Goal: Information Seeking & Learning: Check status

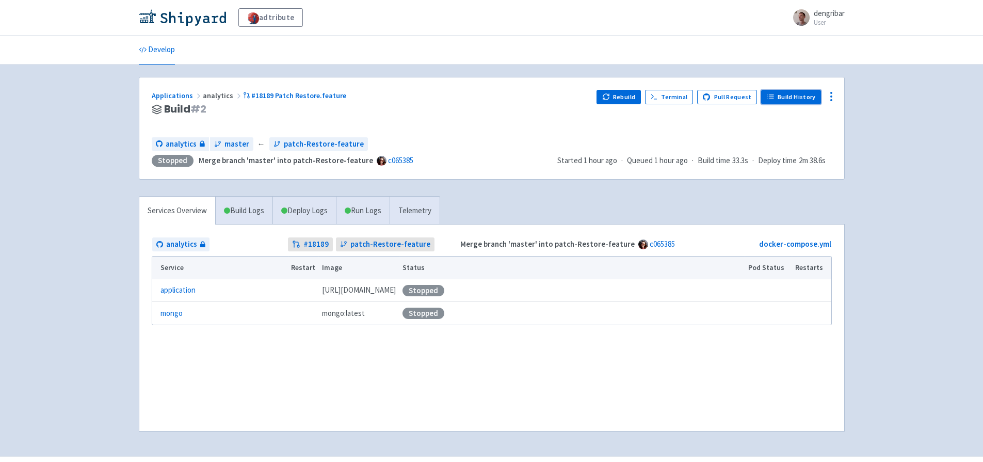
click at [795, 95] on link "Build History" at bounding box center [791, 97] width 60 height 14
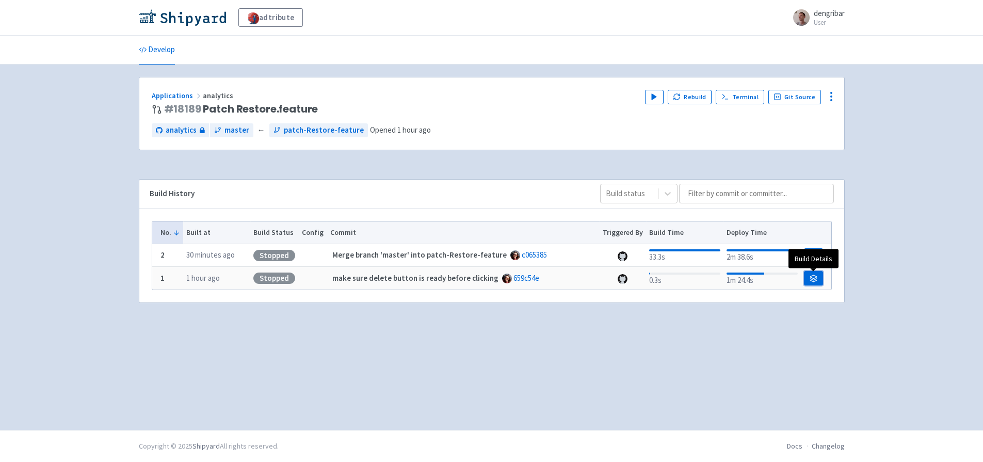
click at [815, 279] on icon at bounding box center [813, 280] width 7 height 2
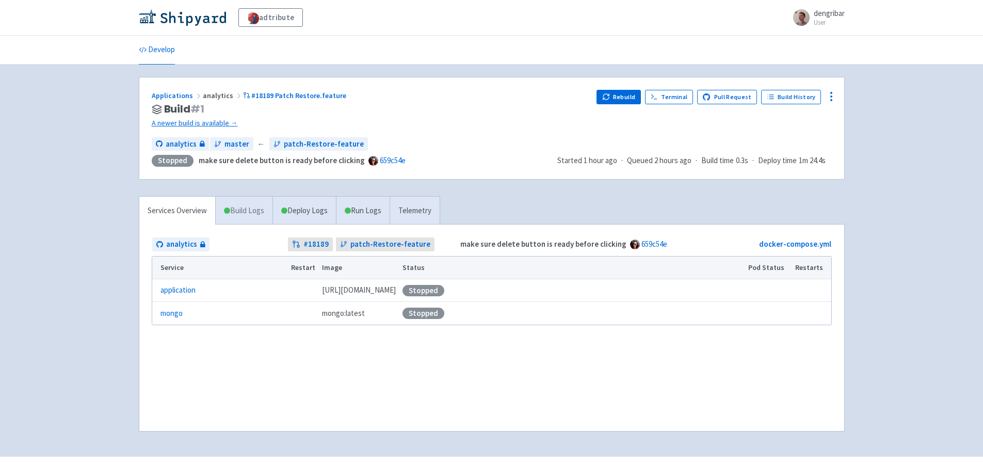
click at [252, 211] on link "Build Logs" at bounding box center [244, 211] width 57 height 28
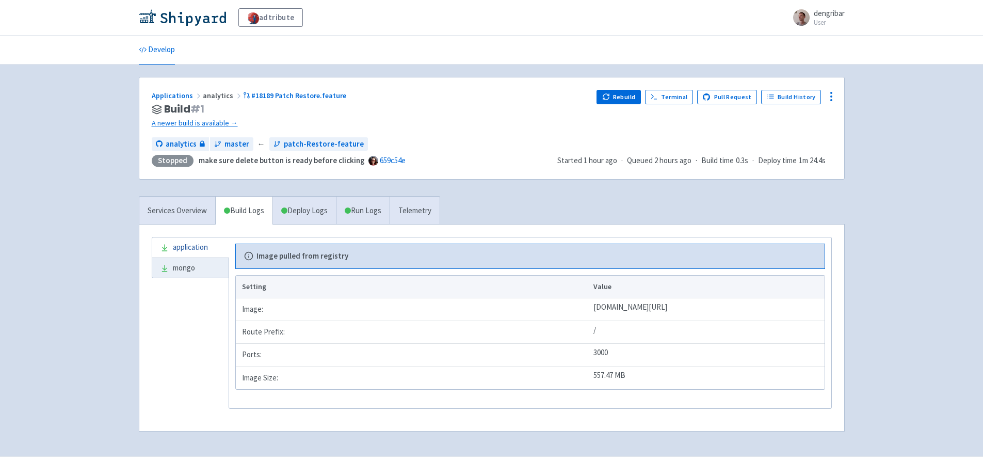
click at [179, 243] on link "application" at bounding box center [190, 247] width 76 height 20
click at [176, 270] on link "mongo" at bounding box center [190, 268] width 76 height 20
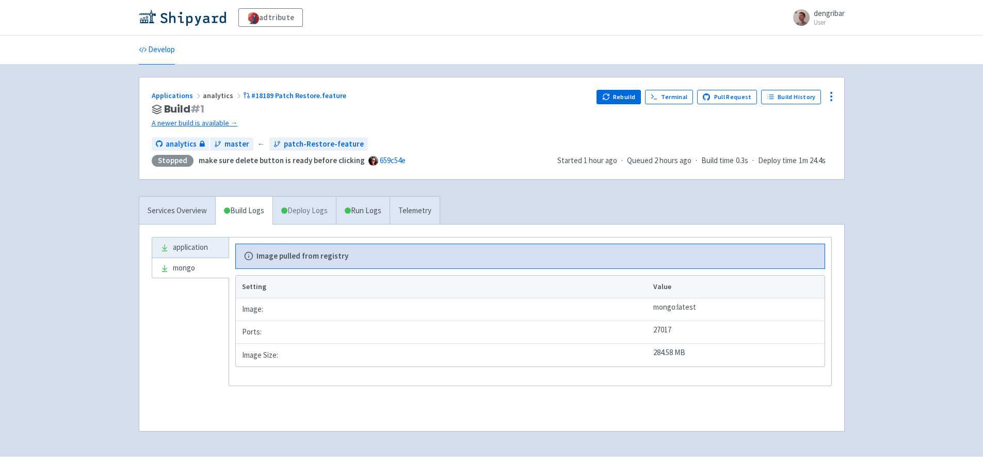
click at [304, 215] on link "Deploy Logs" at bounding box center [303, 211] width 63 height 28
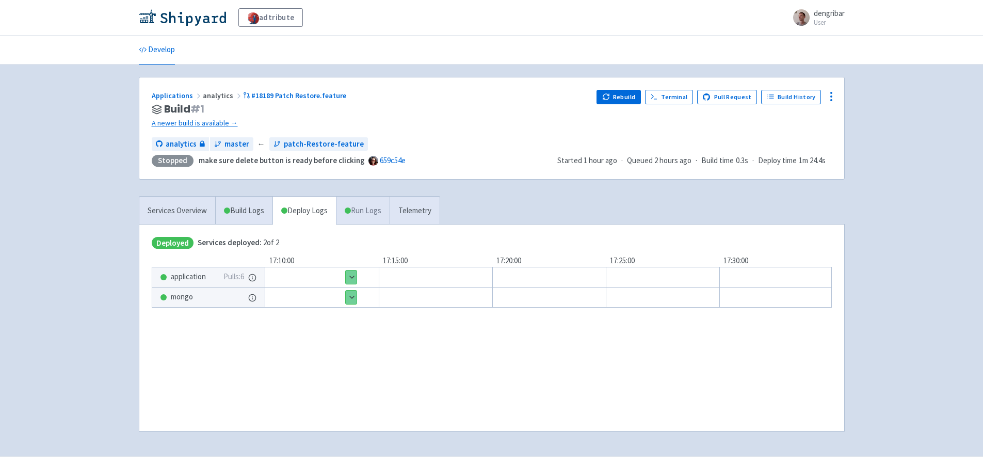
click at [383, 215] on link "Run Logs" at bounding box center [363, 211] width 54 height 28
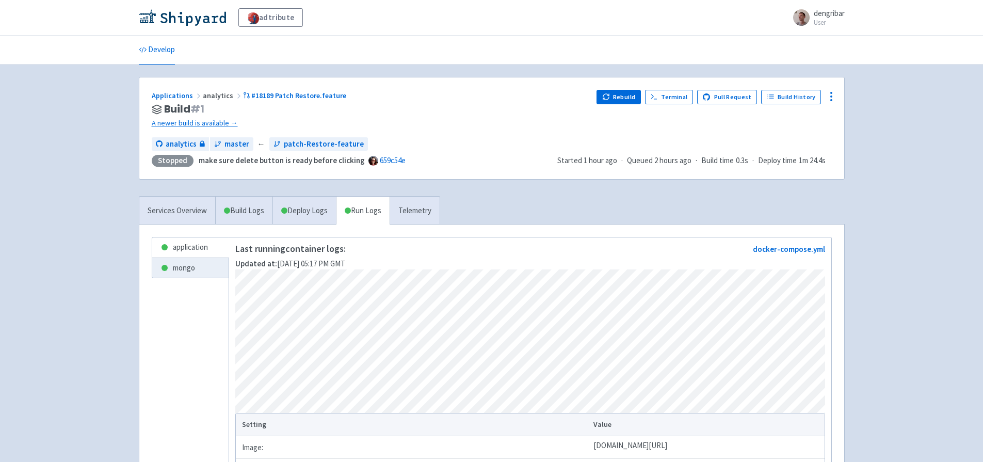
scroll to position [158, 0]
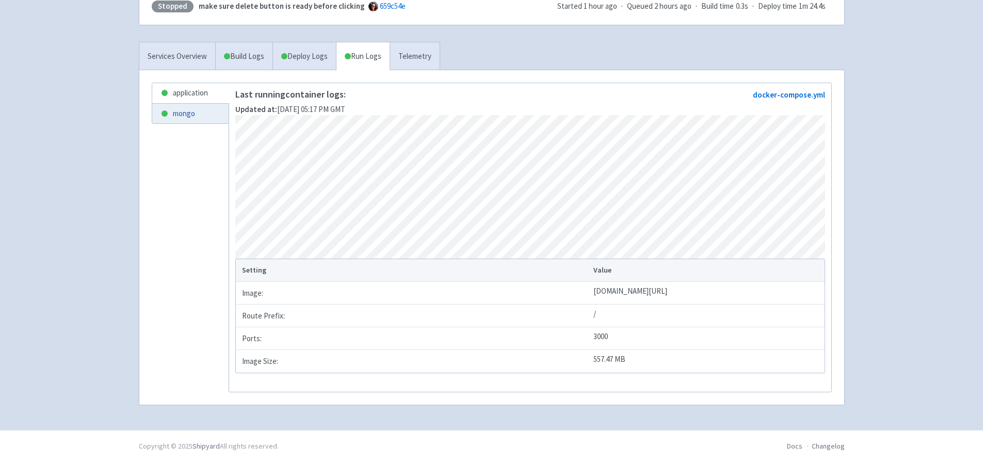
click at [211, 115] on link "mongo" at bounding box center [190, 114] width 76 height 20
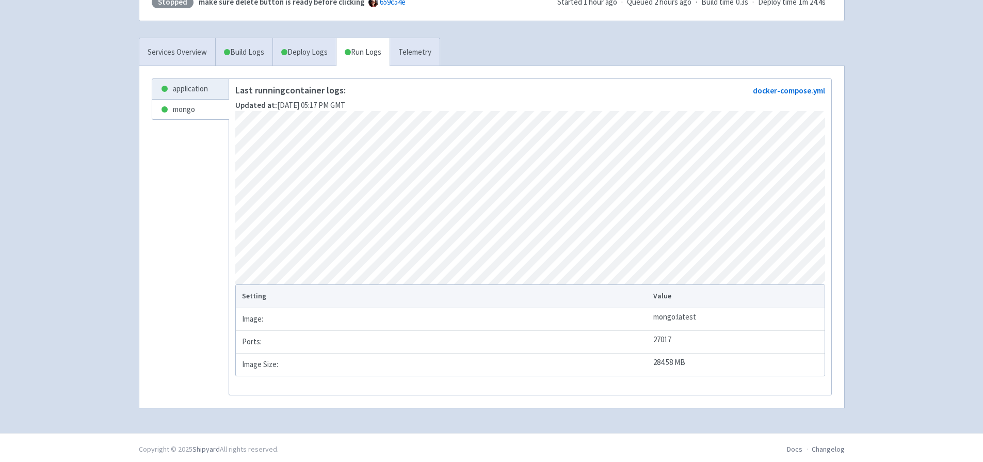
click at [187, 75] on div "application mongo Last running container logs: Updated at: Sep 22, 2025 05:17 P…" at bounding box center [491, 236] width 705 height 341
click at [195, 83] on link "application" at bounding box center [190, 89] width 76 height 20
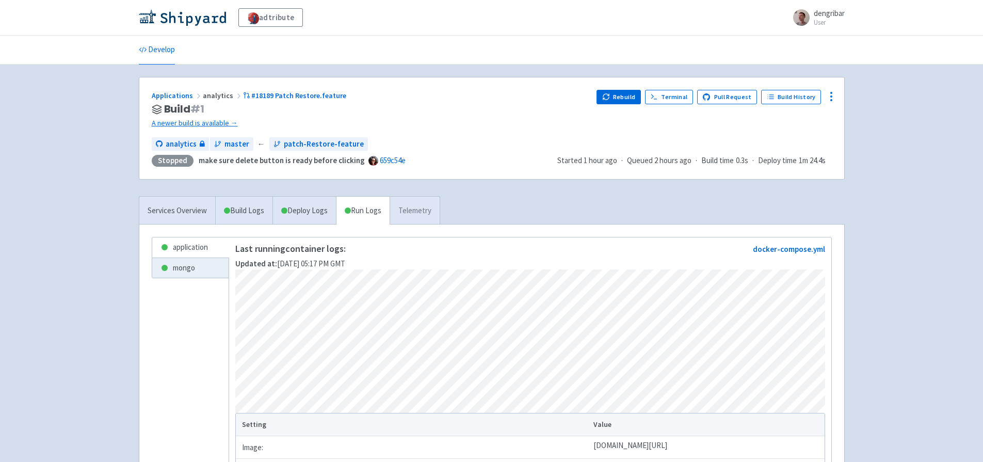
click at [426, 199] on link "Telemetry" at bounding box center [414, 211] width 50 height 28
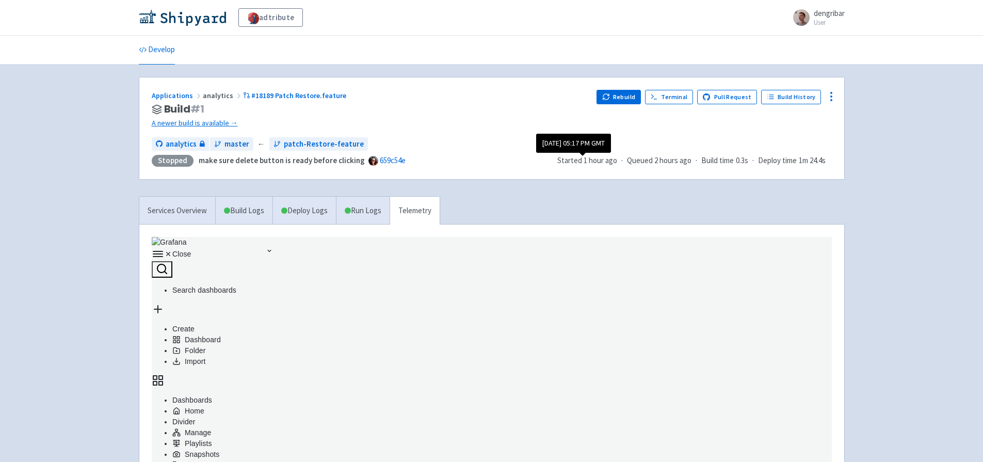
scroll to position [228, 676]
click at [242, 217] on link "Build Logs" at bounding box center [244, 211] width 57 height 28
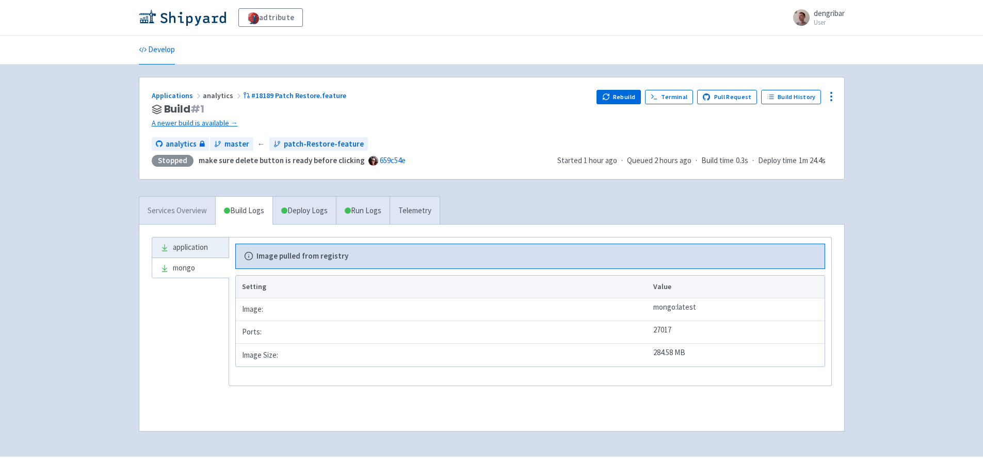
click at [188, 210] on link "Services Overview" at bounding box center [177, 211] width 76 height 28
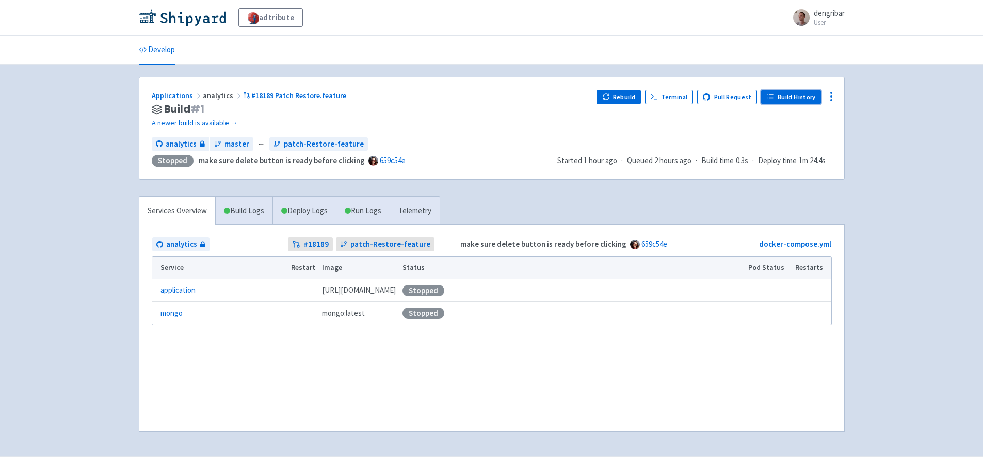
click at [803, 94] on link "Build History" at bounding box center [791, 97] width 60 height 14
click at [801, 90] on link "Build History" at bounding box center [791, 97] width 60 height 14
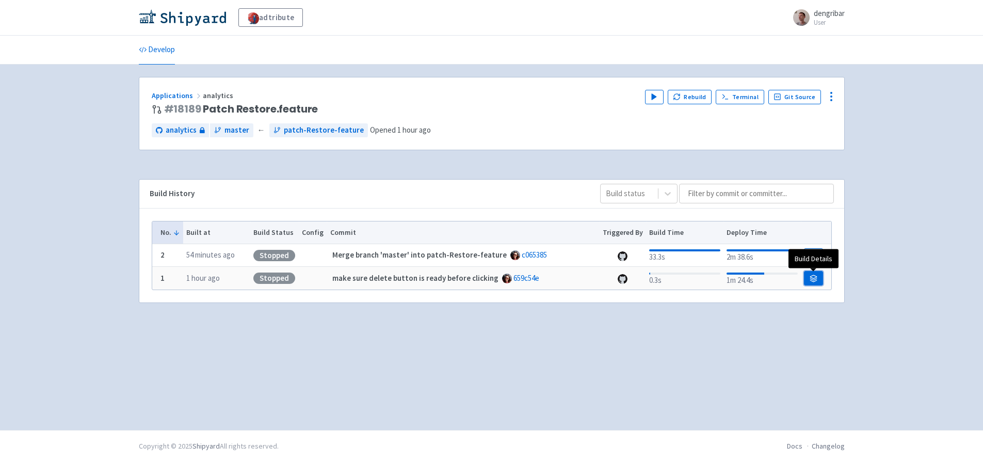
click at [815, 279] on icon at bounding box center [813, 278] width 8 height 8
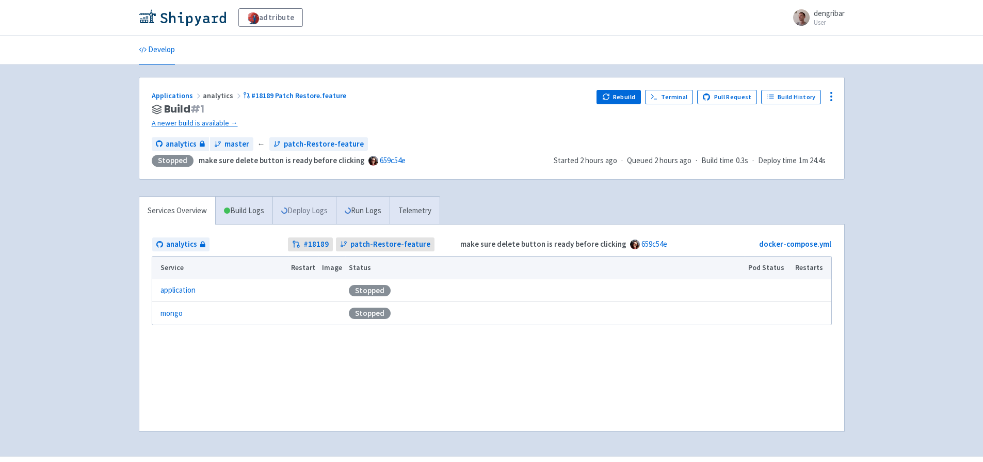
click at [296, 210] on link "Deploy Logs" at bounding box center [303, 211] width 63 height 28
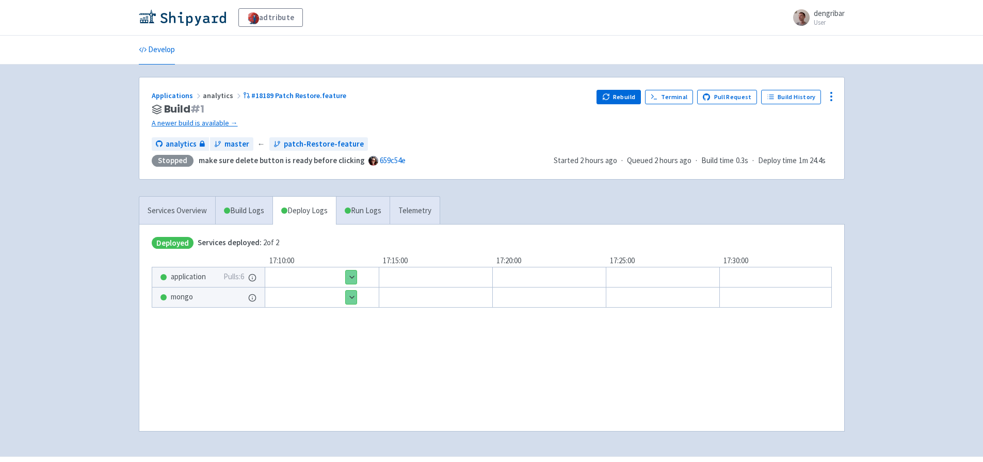
click at [353, 299] on button "Show details" at bounding box center [351, 296] width 11 height 13
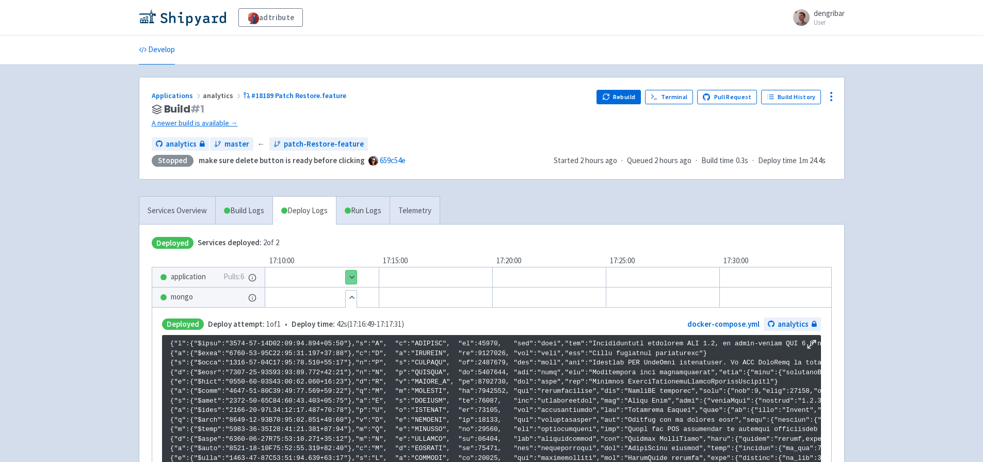
scroll to position [1766, 0]
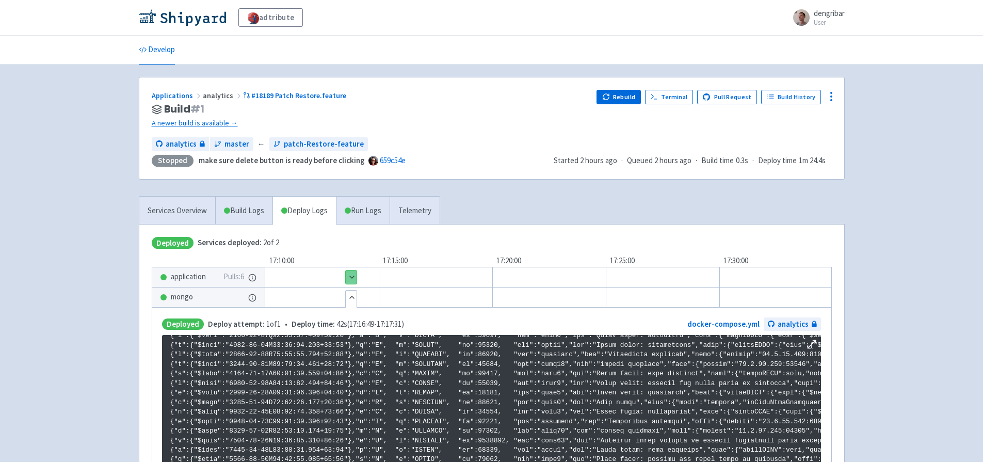
click at [351, 276] on button "Show details" at bounding box center [351, 276] width 11 height 13
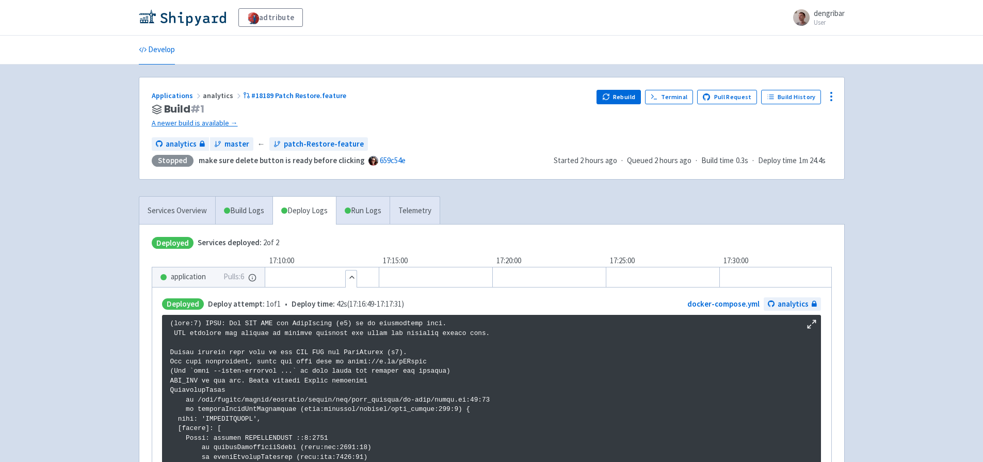
scroll to position [1766, 0]
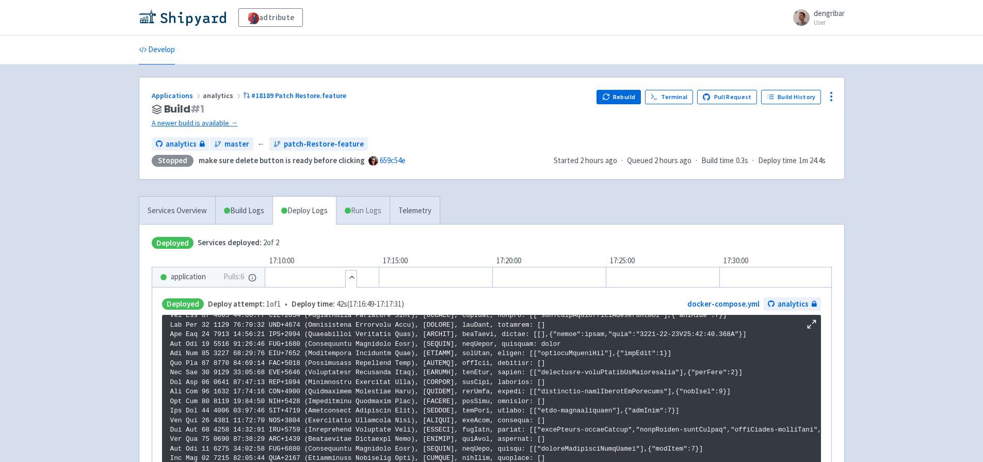
click at [359, 199] on link "Run Logs" at bounding box center [363, 211] width 54 height 28
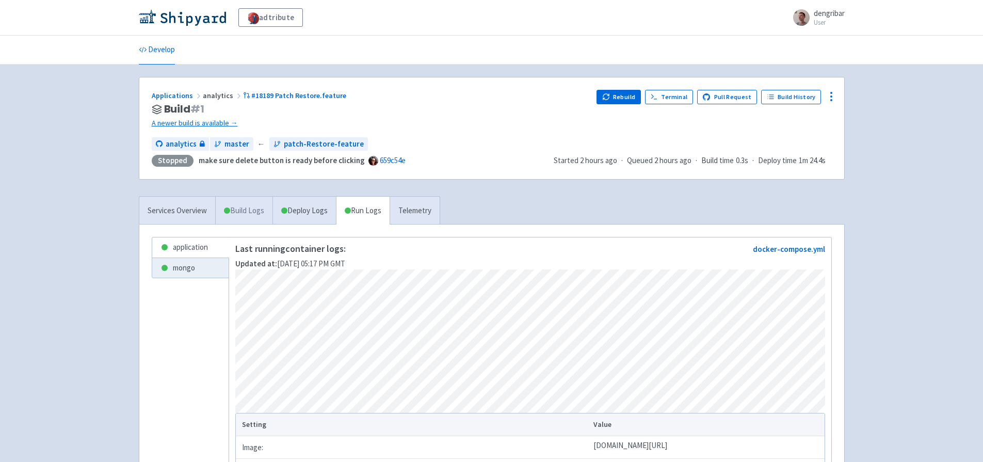
click at [235, 215] on link "Build Logs" at bounding box center [244, 211] width 57 height 28
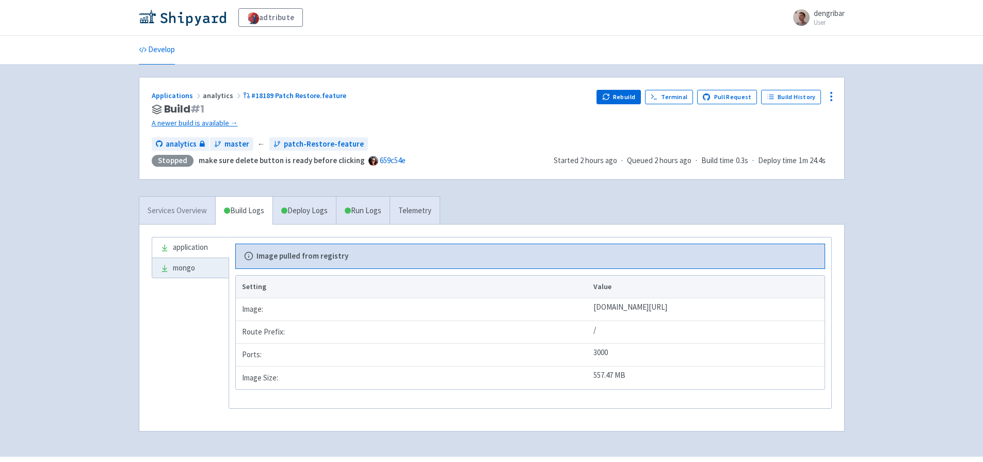
click at [181, 213] on link "Services Overview" at bounding box center [177, 211] width 76 height 28
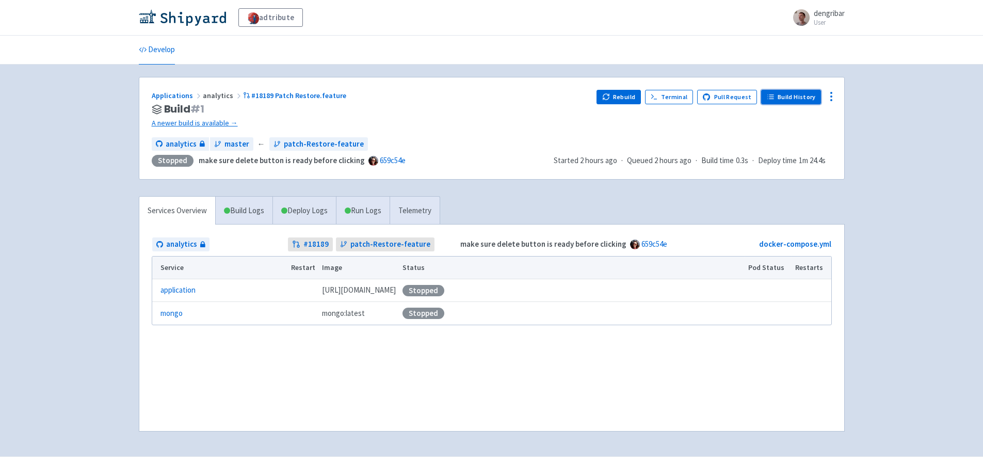
click at [797, 97] on link "Build History" at bounding box center [791, 97] width 60 height 14
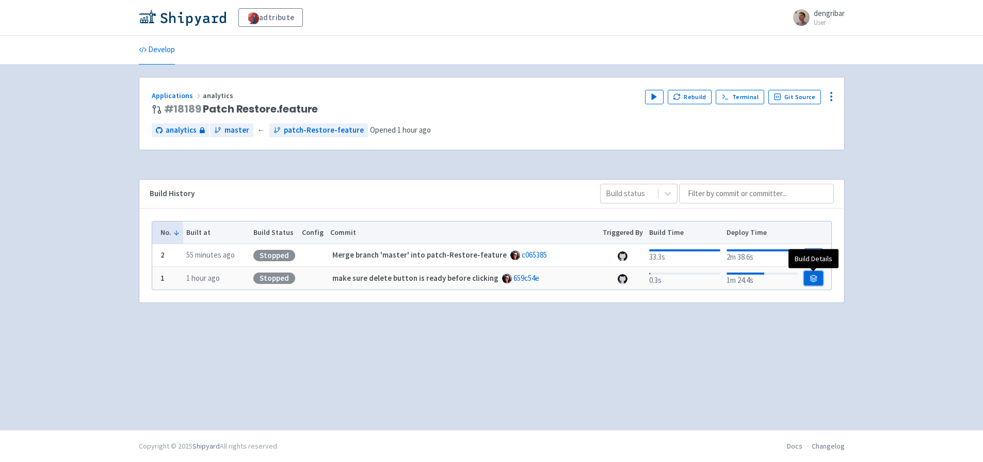
click at [818, 281] on link at bounding box center [813, 278] width 19 height 14
click at [811, 277] on icon at bounding box center [813, 276] width 7 height 3
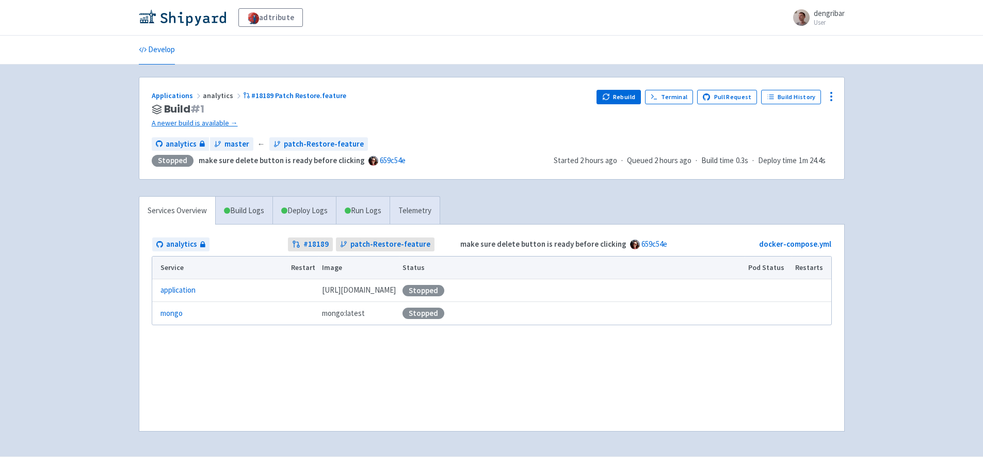
click at [805, 88] on div "Applications analytics #18189 Patch Restore.feature Build # 1 A newer build is …" at bounding box center [491, 128] width 705 height 102
click at [818, 96] on link "Build History" at bounding box center [791, 97] width 60 height 14
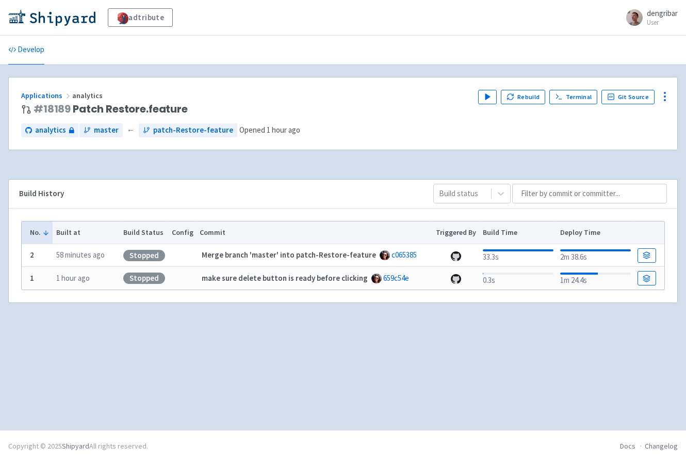
click at [109, 318] on div "Applications analytics # 18189 Patch Restore.feature Play Rebuild Terminal Git …" at bounding box center [342, 247] width 669 height 340
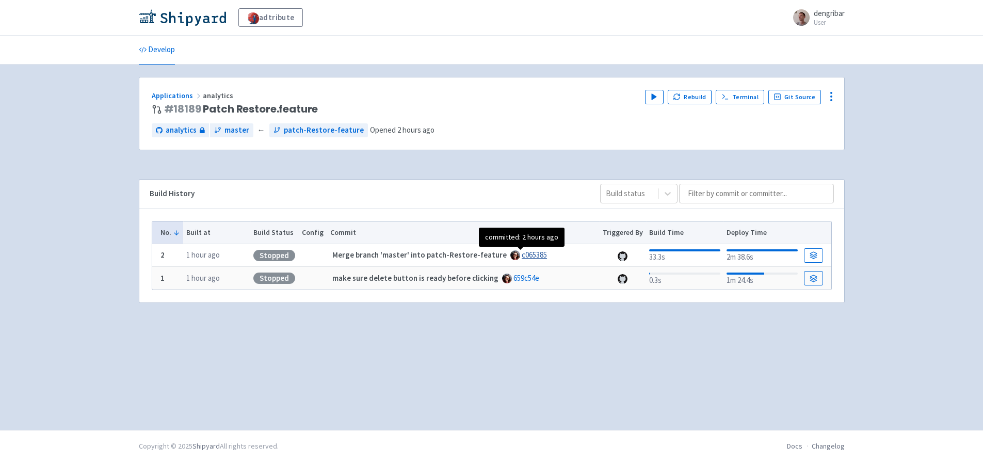
click at [522, 256] on link "c065385" at bounding box center [533, 255] width 25 height 10
click at [820, 256] on link at bounding box center [813, 255] width 19 height 14
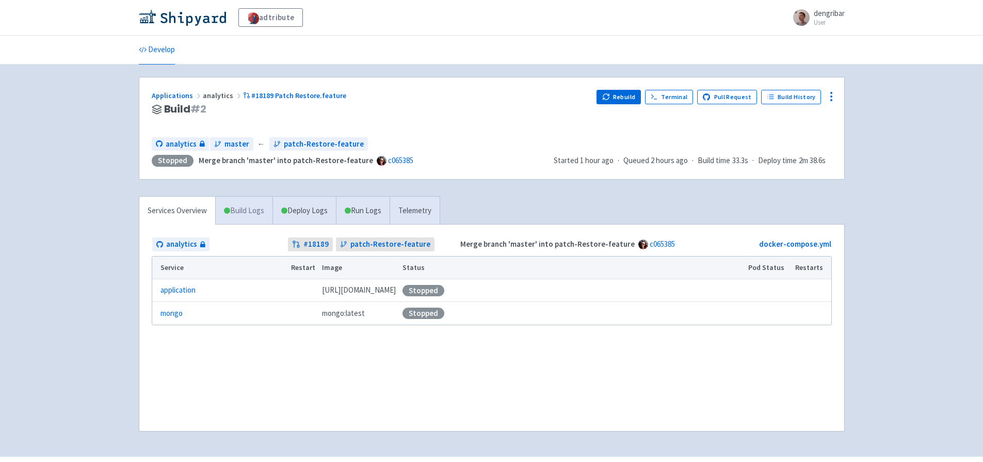
click at [249, 214] on link "Build Logs" at bounding box center [244, 211] width 57 height 28
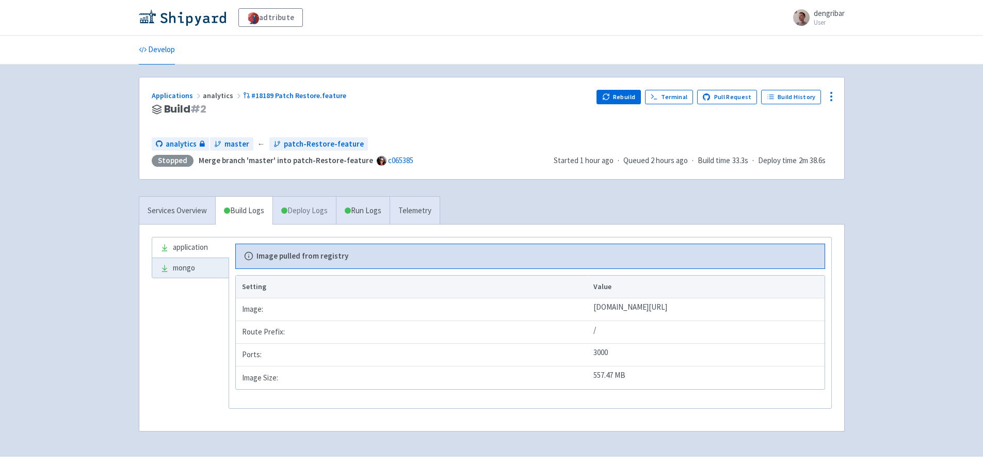
click at [320, 210] on link "Deploy Logs" at bounding box center [303, 211] width 63 height 28
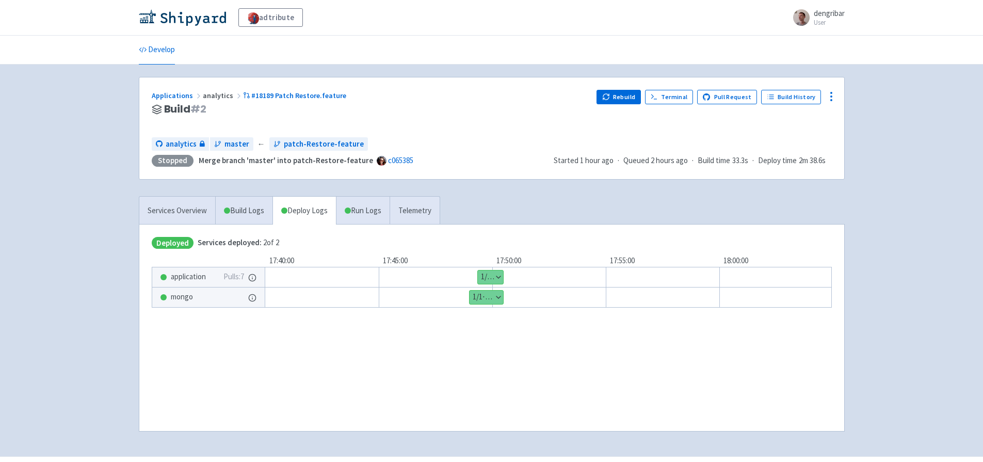
click at [500, 278] on button "Show details" at bounding box center [490, 276] width 25 height 13
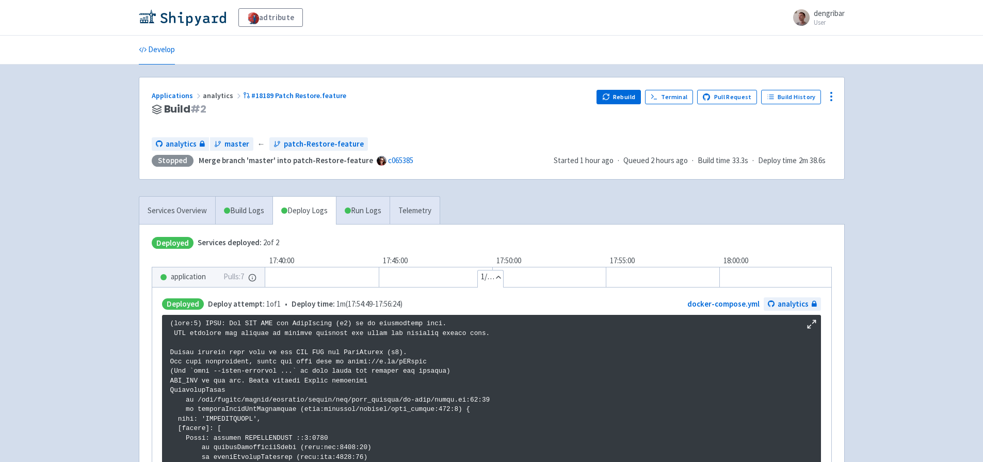
scroll to position [1766, 0]
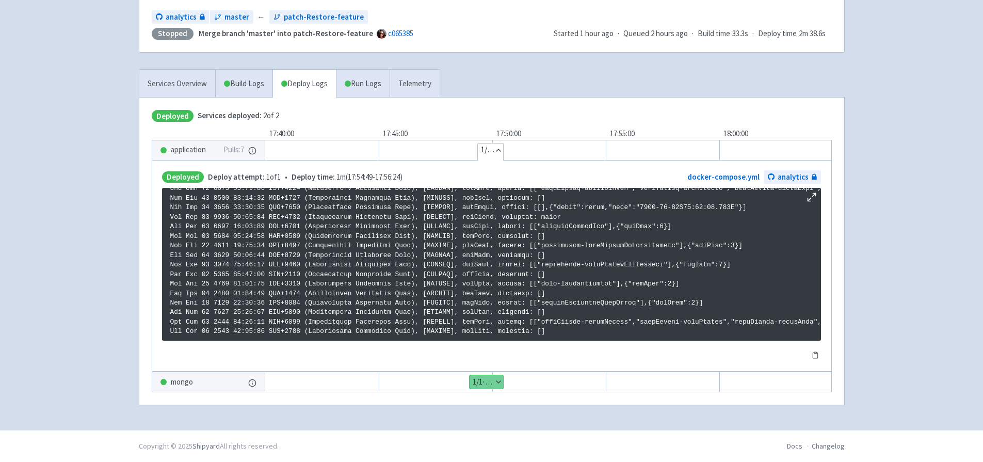
click at [500, 148] on button "Hide details" at bounding box center [490, 149] width 25 height 13
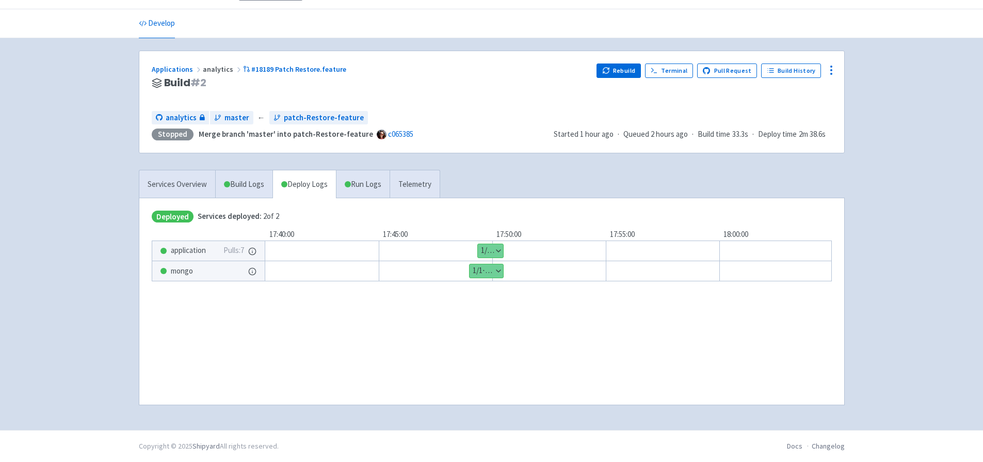
scroll to position [26, 0]
click at [364, 185] on link "Run Logs" at bounding box center [363, 184] width 54 height 28
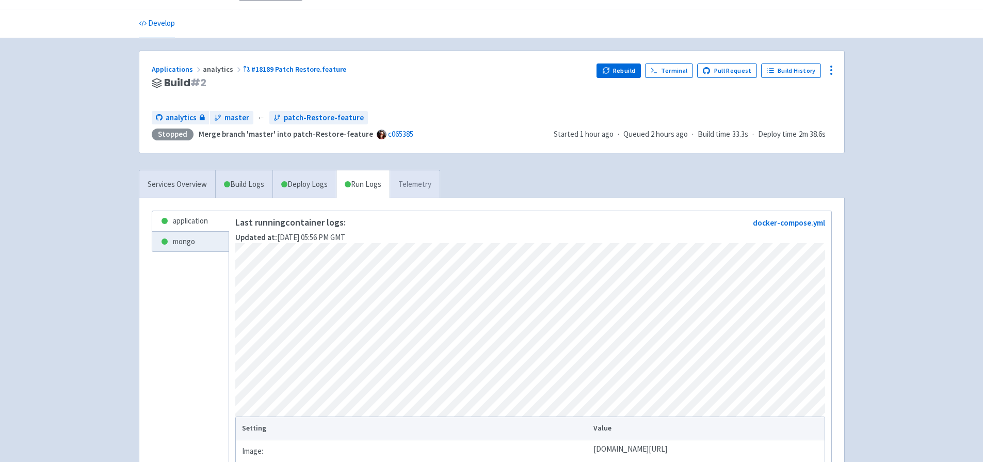
click at [410, 190] on link "Telemetry" at bounding box center [414, 184] width 50 height 28
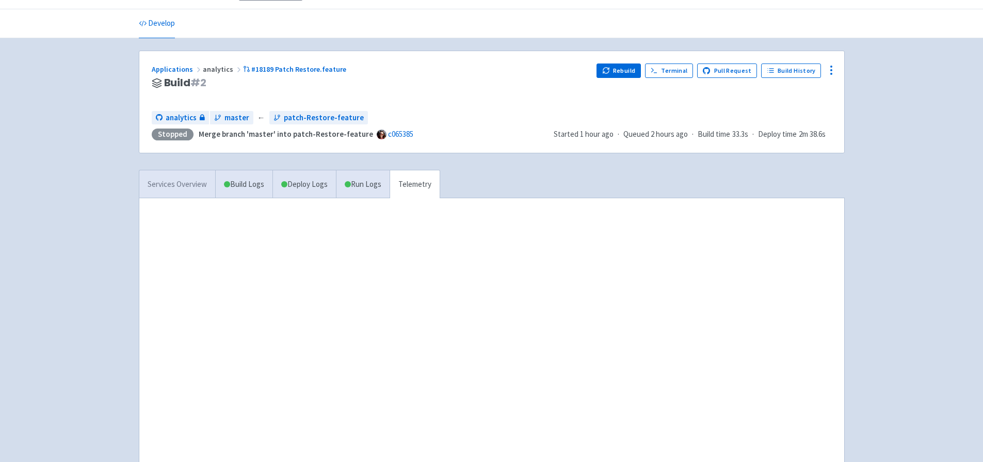
click at [187, 193] on link "Services Overview" at bounding box center [177, 184] width 76 height 28
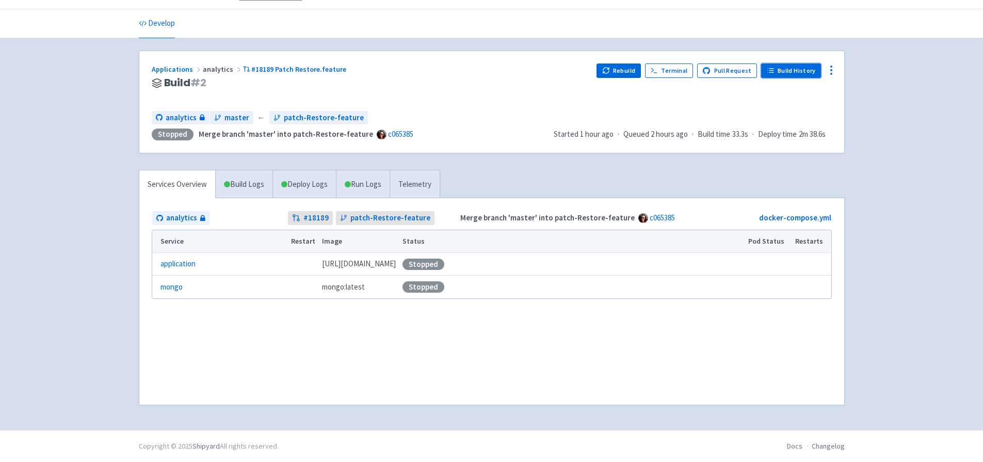
click at [807, 69] on link "Build History" at bounding box center [791, 70] width 60 height 14
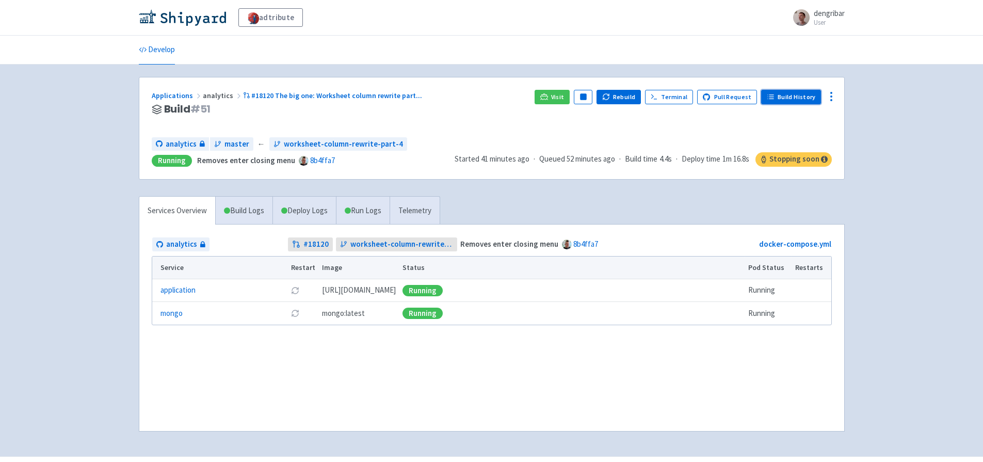
click at [804, 100] on link "Build History" at bounding box center [791, 97] width 60 height 14
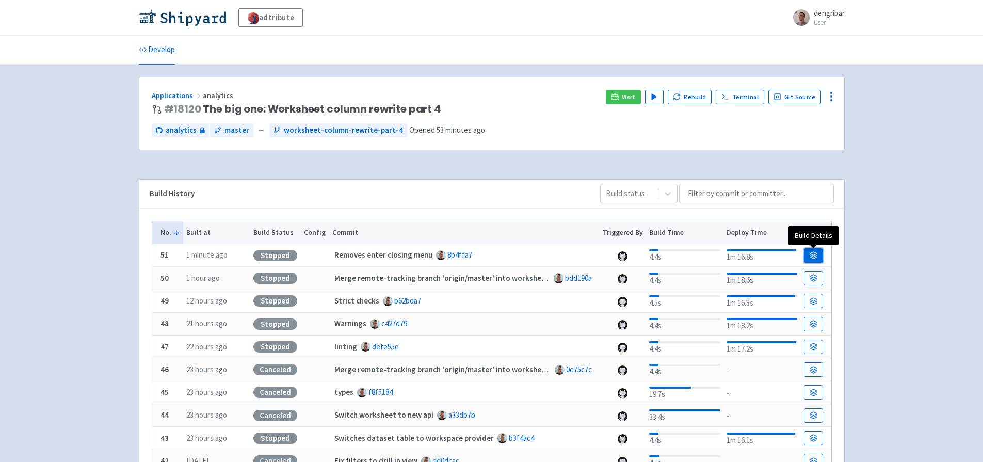
click at [814, 253] on icon at bounding box center [813, 255] width 8 height 8
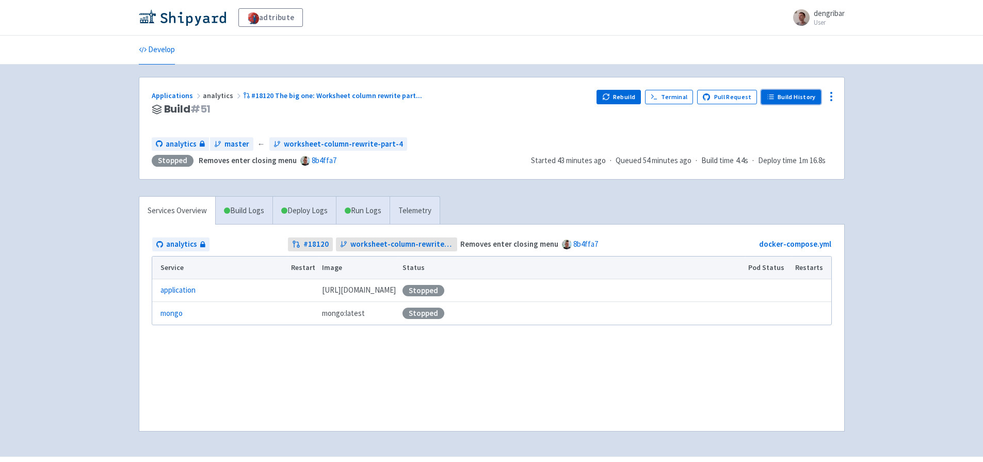
click at [797, 100] on link "Build History" at bounding box center [791, 97] width 60 height 14
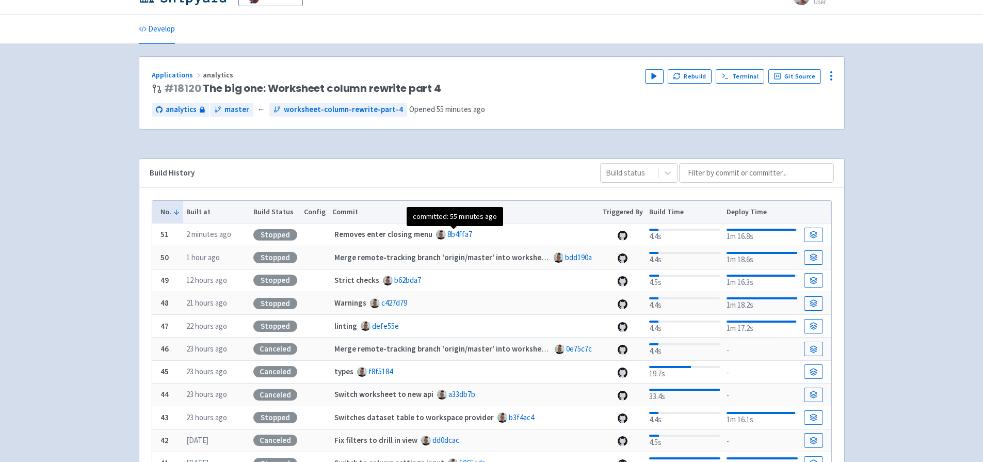
scroll to position [21, 0]
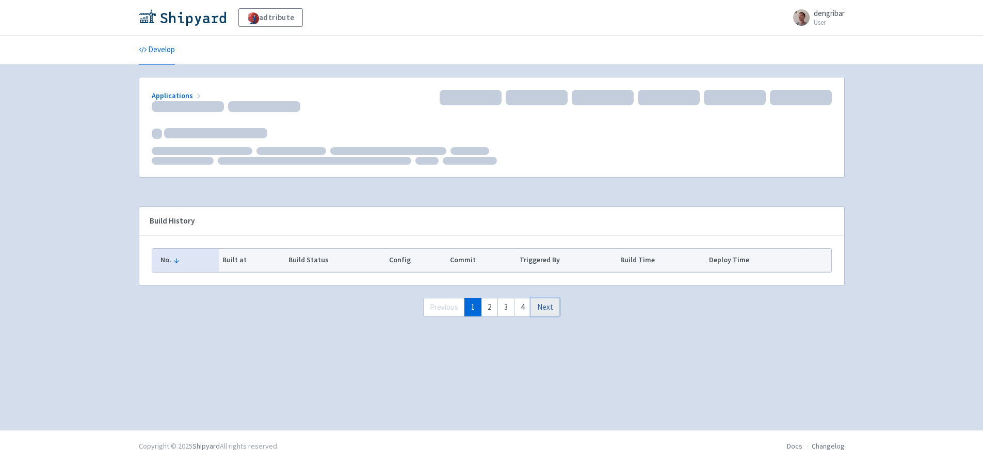
click at [548, 312] on link "Next" at bounding box center [544, 307] width 29 height 19
click at [472, 308] on link "1" at bounding box center [472, 307] width 17 height 19
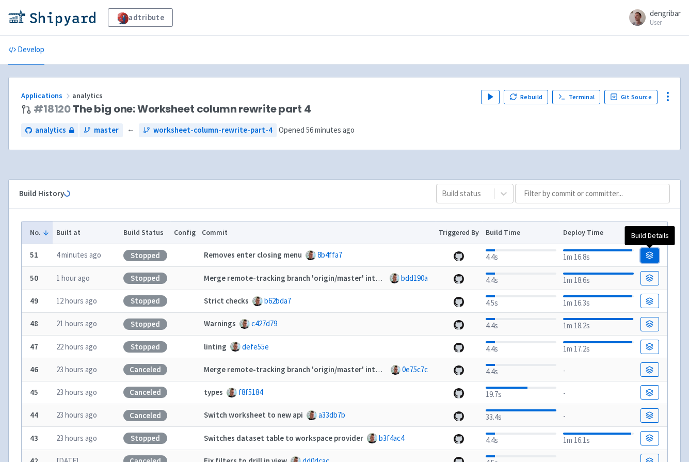
click at [648, 257] on icon at bounding box center [649, 255] width 8 height 8
